Goal: Contribute content: Contribute content

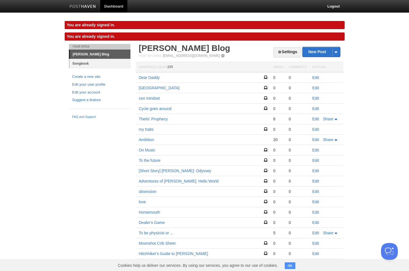
click at [100, 67] on link "Songbook" at bounding box center [100, 63] width 61 height 9
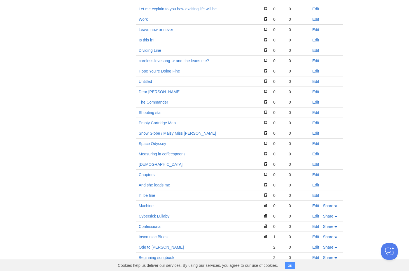
scroll to position [253, 0]
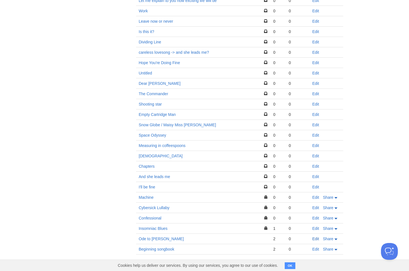
click at [318, 240] on link "Edit" at bounding box center [316, 239] width 7 height 4
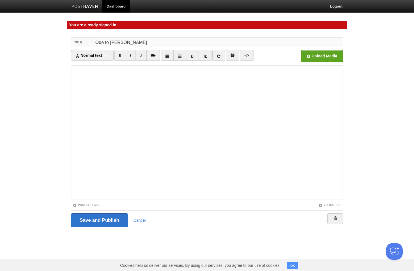
drag, startPoint x: 102, startPoint y: 43, endPoint x: 83, endPoint y: 46, distance: 19.6
click at [83, 46] on div "Title Ode to [PERSON_NAME]" at bounding box center [207, 42] width 272 height 9
click at [102, 41] on input "Ode to [PERSON_NAME]" at bounding box center [218, 42] width 249 height 9
drag, startPoint x: 102, startPoint y: 43, endPoint x: 89, endPoint y: 44, distance: 13.0
click at [89, 44] on div "Title Ode to [PERSON_NAME]" at bounding box center [207, 42] width 272 height 9
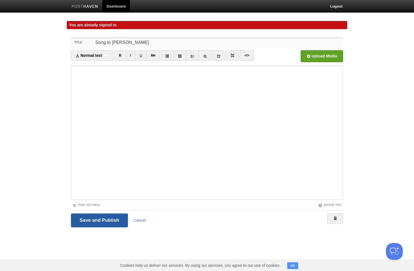
type input "Song to [PERSON_NAME]"
click at [109, 219] on input "Save and Publish" at bounding box center [99, 221] width 57 height 14
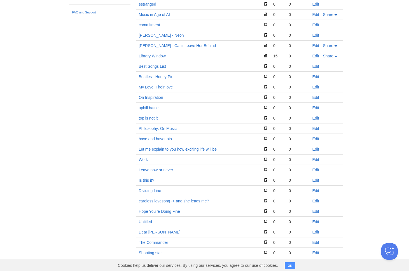
scroll to position [253, 0]
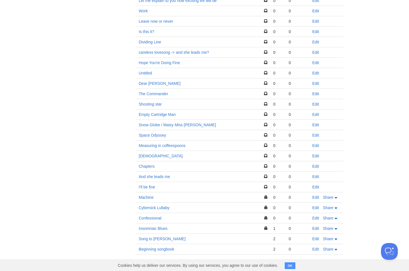
click at [289, 266] on button "OK" at bounding box center [290, 266] width 11 height 7
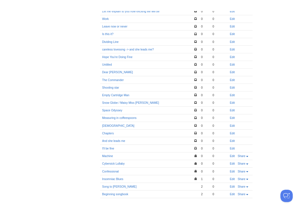
scroll to position [242, 0]
